Goal: Navigation & Orientation: Find specific page/section

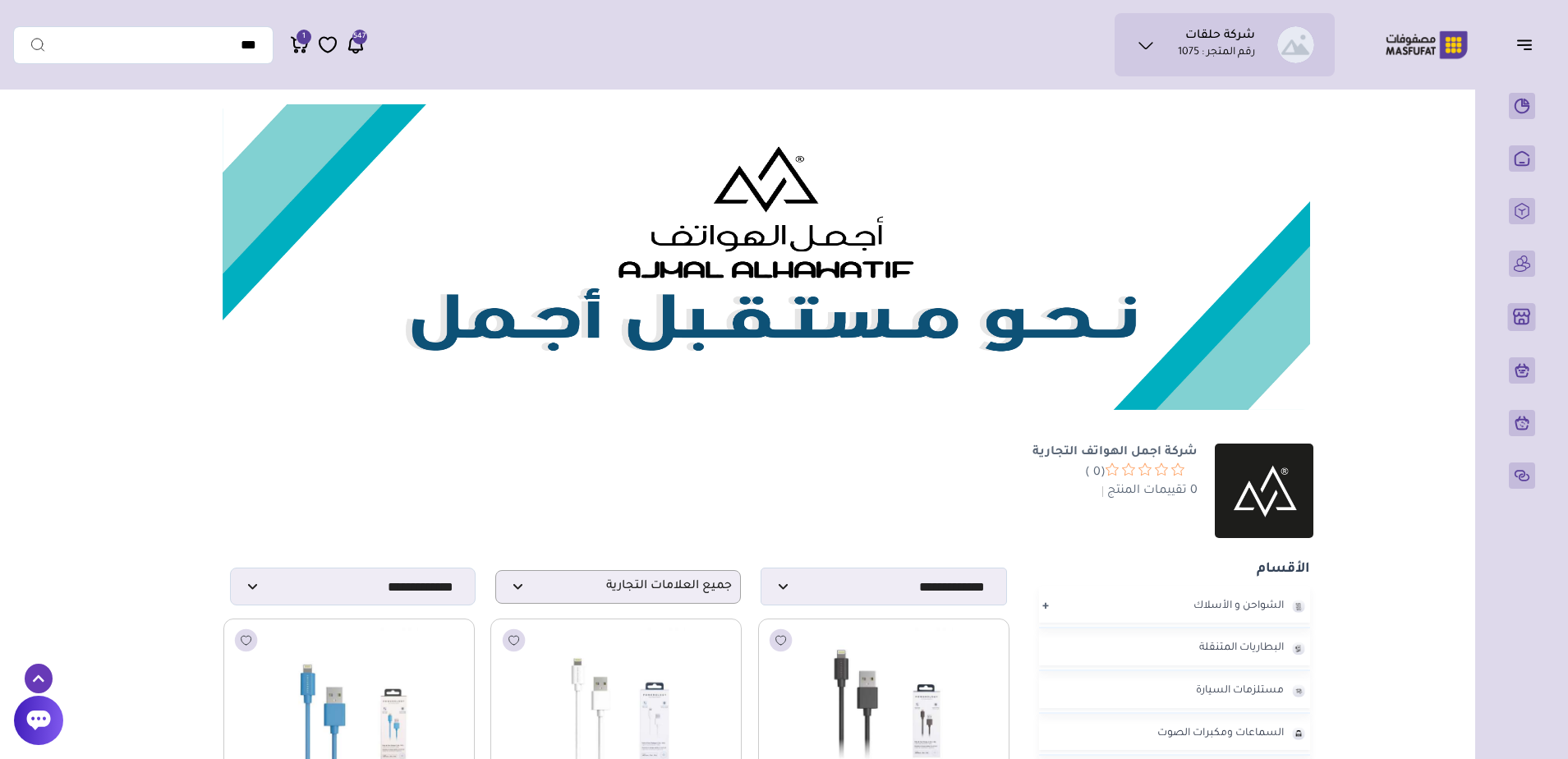
scroll to position [3295, 0]
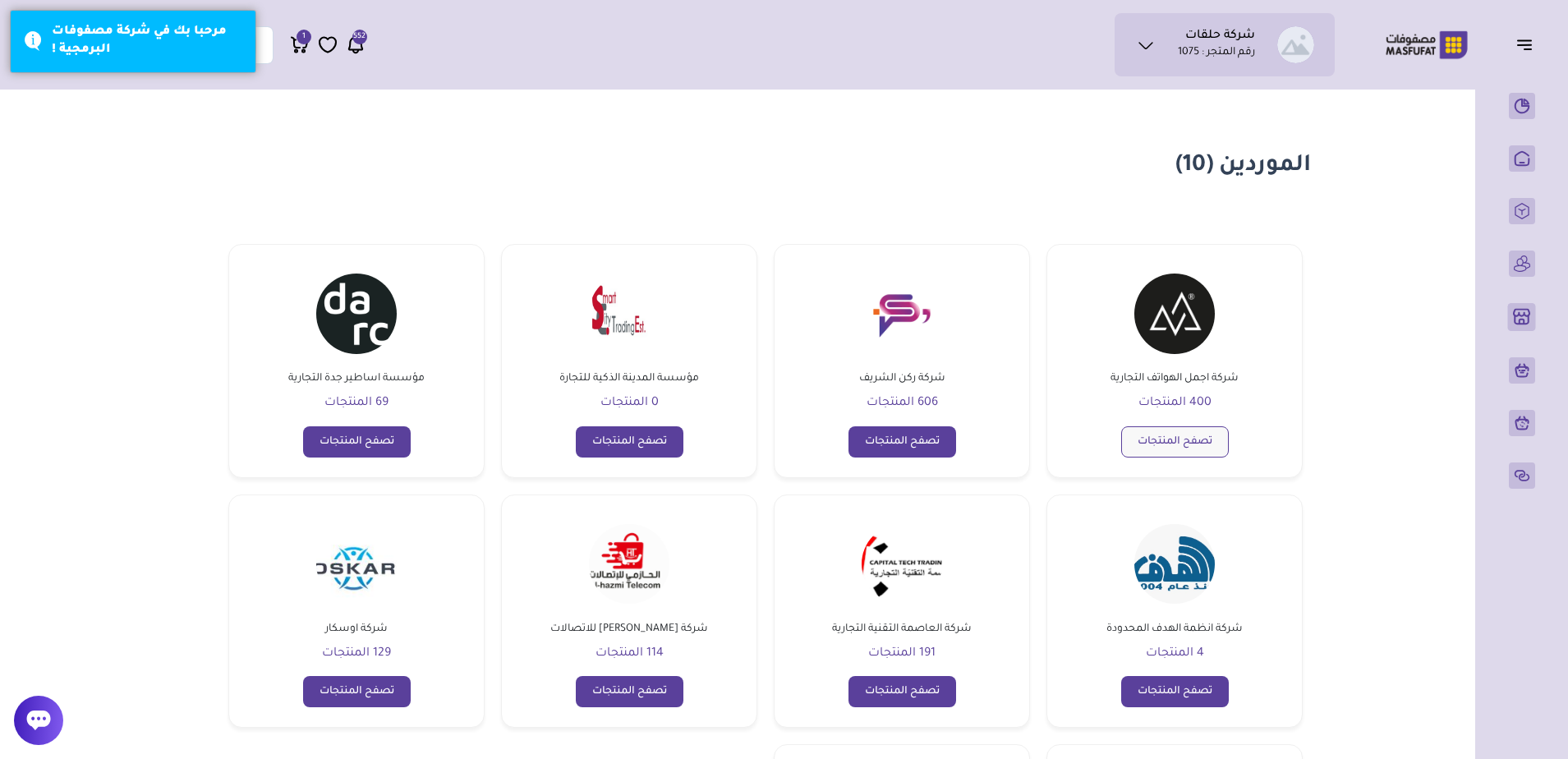
click at [1183, 453] on link "تصفح المنتجات" at bounding box center [1175, 442] width 108 height 32
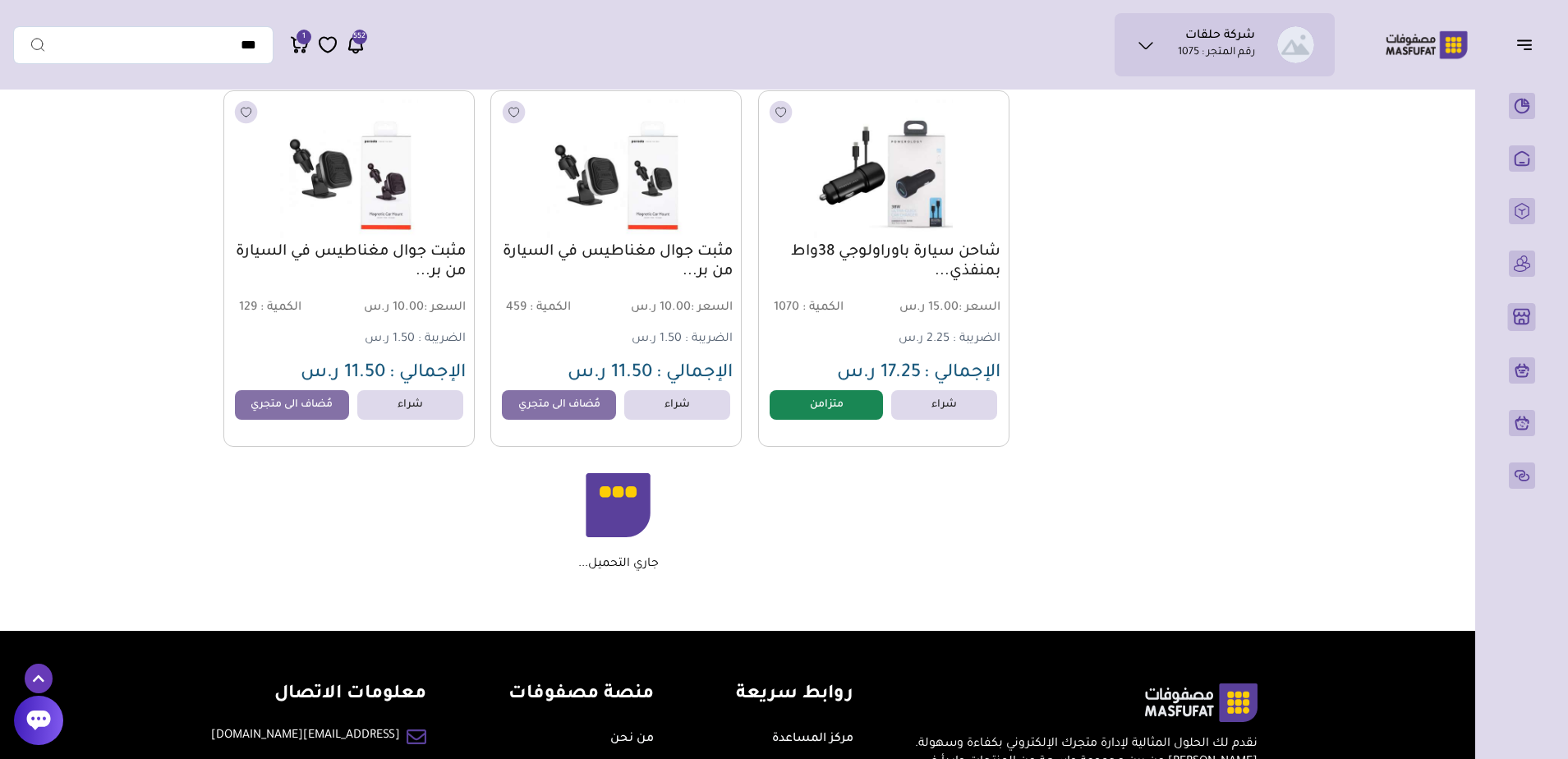
scroll to position [1644, 0]
